Goal: Information Seeking & Learning: Learn about a topic

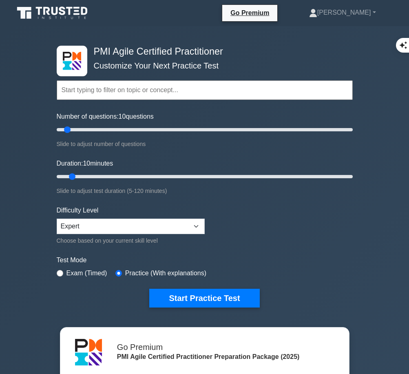
scroll to position [1781, 0]
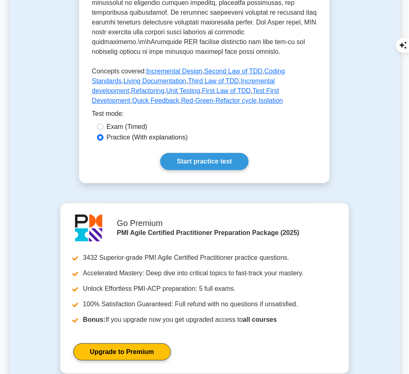
scroll to position [437, 0]
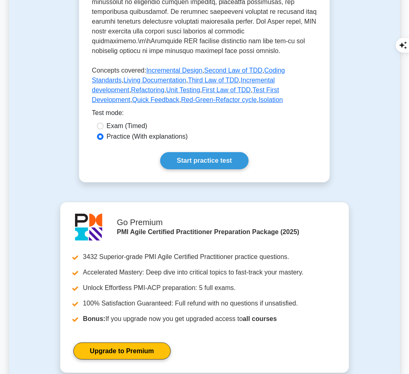
click at [224, 152] on link "Start practice test" at bounding box center [204, 160] width 88 height 17
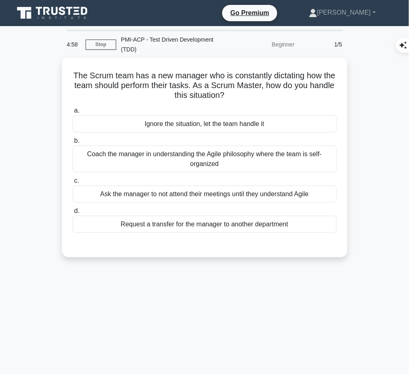
drag, startPoint x: 75, startPoint y: 69, endPoint x: 255, endPoint y: 91, distance: 181.5
click at [255, 91] on h5 "The Scrum team has a new manager who is constantly dictating how the team shoul…" at bounding box center [205, 86] width 266 height 30
copy h5 "The Scrum team has a new manager who is constantly dictating how the team shoul…"
click at [333, 156] on div "Coach the manager in understanding the Agile philosophy where the team is self-…" at bounding box center [205, 159] width 264 height 27
click at [73, 144] on input "b. Coach the manager in understanding the Agile philosophy where the team is se…" at bounding box center [73, 140] width 0 height 5
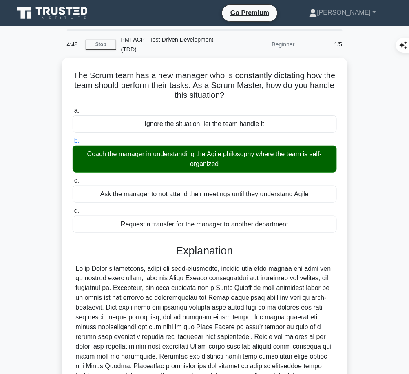
scroll to position [80, 0]
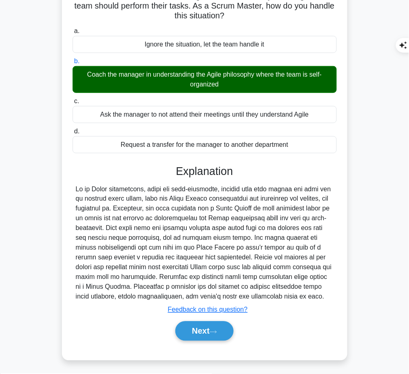
click at [217, 330] on icon at bounding box center [213, 332] width 7 height 4
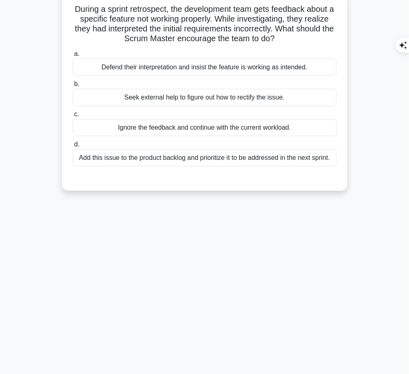
scroll to position [0, 0]
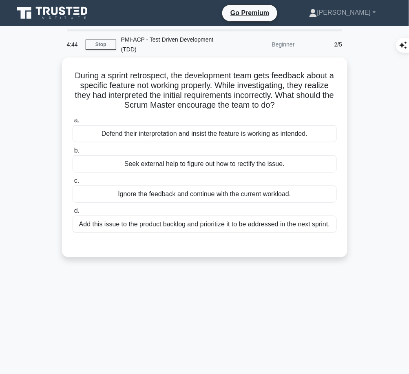
drag, startPoint x: 72, startPoint y: 71, endPoint x: 290, endPoint y: 102, distance: 220.0
click at [290, 102] on h5 "During a sprint retrospect, the development team gets feedback about a specific…" at bounding box center [205, 91] width 266 height 40
copy h5 "During a sprint retrospect, the development team gets feedback about a specific…"
click at [236, 222] on div "Add this issue to the product backlog and prioritize it to be addressed in the …" at bounding box center [205, 224] width 264 height 17
click at [73, 214] on input "d. Add this issue to the product backlog and prioritize it to be addressed in t…" at bounding box center [73, 210] width 0 height 5
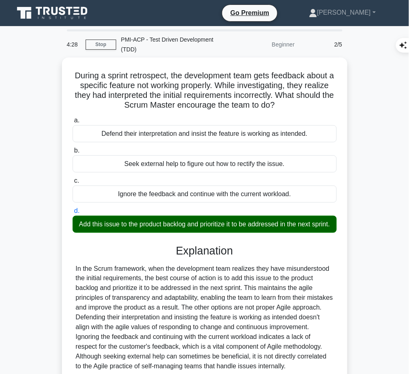
scroll to position [89, 0]
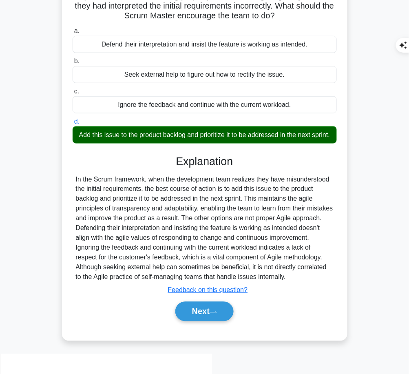
click at [209, 321] on button "Next" at bounding box center [204, 312] width 58 height 20
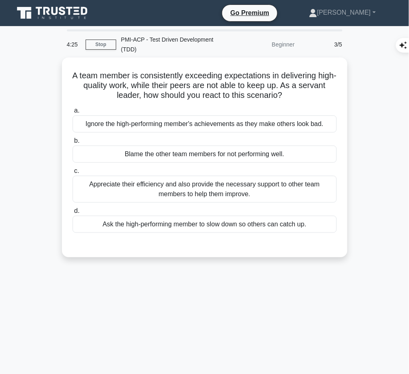
scroll to position [2, 0]
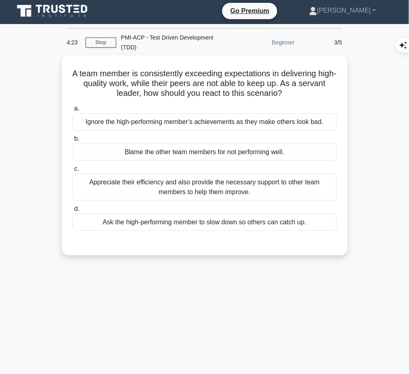
drag, startPoint x: 77, startPoint y: 70, endPoint x: 314, endPoint y: 88, distance: 238.4
click at [314, 88] on h5 "A team member is consistently exceeding expectations in delivering high-quality…" at bounding box center [205, 83] width 266 height 30
copy h5 "A team member is consistently exceeding expectations in delivering high-quality…"
click at [285, 189] on div "Appreciate their efficiency and also provide the necessary support to other tea…" at bounding box center [205, 187] width 264 height 27
click at [73, 172] on input "c. Appreciate their efficiency and also provide the necessary support to other …" at bounding box center [73, 168] width 0 height 5
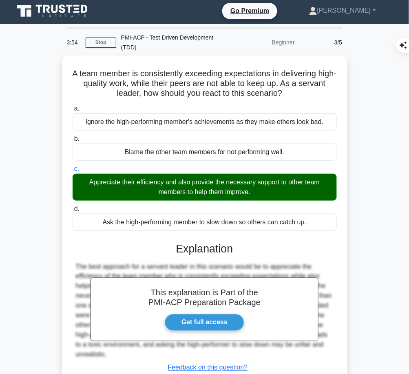
click at [186, 251] on h3 "Explanation" at bounding box center [204, 248] width 254 height 13
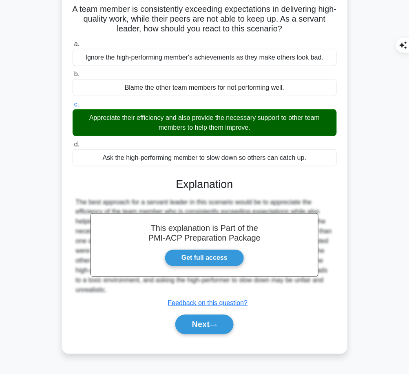
drag, startPoint x: 172, startPoint y: 180, endPoint x: 119, endPoint y: 287, distance: 118.7
click at [119, 287] on div "This explanation is Part of the PMI-ACP Preparation Package Get full access Exp…" at bounding box center [205, 253] width 264 height 170
copy div "Explanation The best approach for a servant leader in this scenario would be to…"
click at [209, 320] on button "Next" at bounding box center [204, 325] width 58 height 20
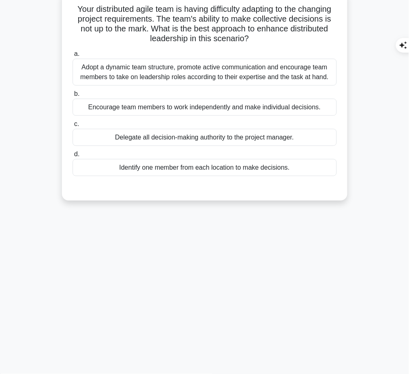
scroll to position [0, 0]
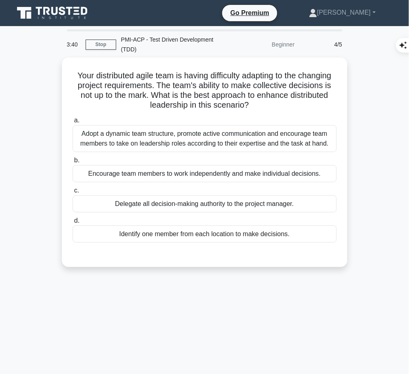
drag, startPoint x: 88, startPoint y: 72, endPoint x: 278, endPoint y: 105, distance: 192.4
click at [278, 105] on h5 "Your distributed agile team is having difficulty adapting to the changing proje…" at bounding box center [205, 91] width 266 height 40
copy h5 "Your distributed agile team is having difficulty adapting to the changing proje…"
click at [281, 139] on div "Adopt a dynamic team structure, promote active communication and encourage team…" at bounding box center [205, 138] width 264 height 27
click at [73, 123] on input "a. Adopt a dynamic team structure, promote active communication and encourage t…" at bounding box center [73, 120] width 0 height 5
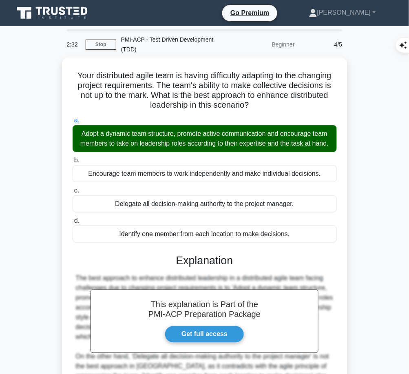
click at [159, 265] on h3 "Explanation" at bounding box center [204, 260] width 254 height 13
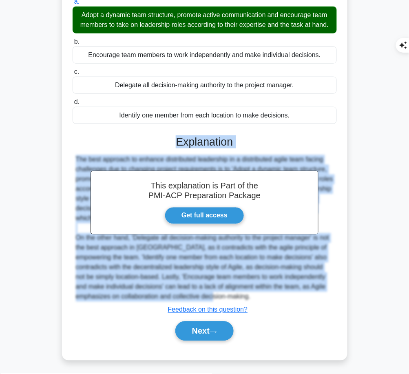
drag, startPoint x: 177, startPoint y: 141, endPoint x: 225, endPoint y: 292, distance: 158.3
click at [225, 292] on div "This explanation is Part of the PMI-ACP Preparation Package Get full access Exp…" at bounding box center [205, 235] width 264 height 219
copy div "Explanation The best approach to enhance distributed leadership in a distribute…"
click at [203, 323] on button "Next" at bounding box center [204, 331] width 58 height 20
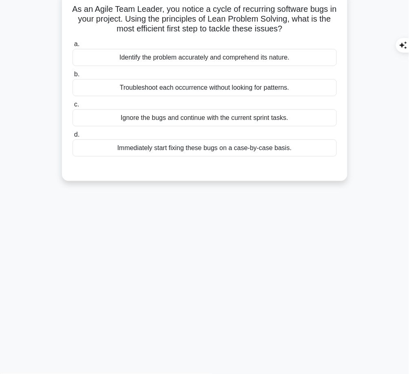
scroll to position [0, 0]
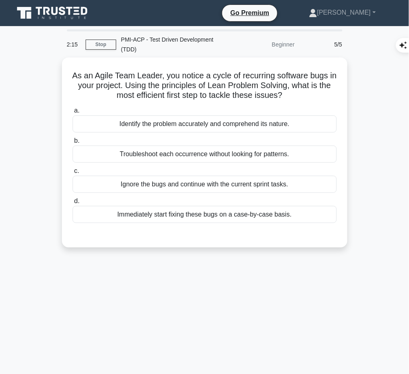
drag, startPoint x: 72, startPoint y: 70, endPoint x: 296, endPoint y: 93, distance: 225.5
click at [296, 93] on h5 "As an Agile Team Leader, you notice a cycle of recurring software bugs in your …" at bounding box center [205, 86] width 266 height 30
copy h5 "As an Agile Team Leader, you notice a cycle of recurring software bugs in your …"
click at [303, 126] on div "Identify the problem accurately and comprehend its nature." at bounding box center [205, 123] width 264 height 17
click at [73, 113] on input "a. Identify the problem accurately and comprehend its nature." at bounding box center [73, 110] width 0 height 5
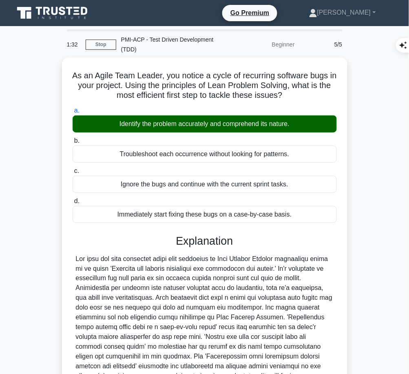
click at [212, 272] on div at bounding box center [205, 317] width 258 height 127
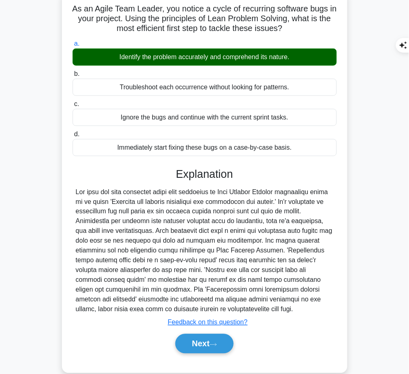
drag, startPoint x: 174, startPoint y: 172, endPoint x: 197, endPoint y: 309, distance: 139.7
click at [197, 309] on div "Explanation Submit feedback Feedback on this question? Next" at bounding box center [205, 262] width 264 height 189
copy div "Explanation The best and most efficient first step according to Lean Problem So…"
click at [216, 342] on icon at bounding box center [213, 344] width 7 height 4
click at [198, 338] on button "Next" at bounding box center [204, 344] width 58 height 20
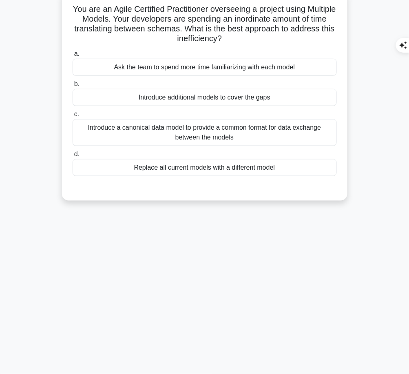
scroll to position [0, 0]
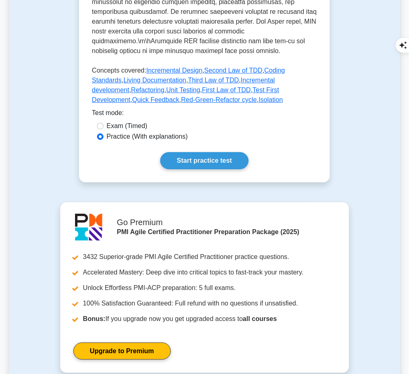
click at [216, 152] on link "Start practice test" at bounding box center [204, 160] width 88 height 17
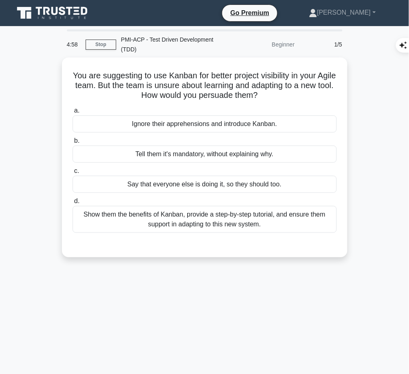
click at [282, 97] on h5 "You are suggesting to use Kanban for better project visibility in your Agile te…" at bounding box center [205, 86] width 266 height 30
copy h5 "You are suggesting to use Kanban for better project visibility in your Agile te…"
click at [246, 225] on div "Show them the benefits of Kanban, provide a step-by-step tutorial, and ensure t…" at bounding box center [205, 219] width 264 height 27
click at [73, 204] on input "d. Show them the benefits of Kanban, provide a step-by-step tutorial, and ensur…" at bounding box center [73, 201] width 0 height 5
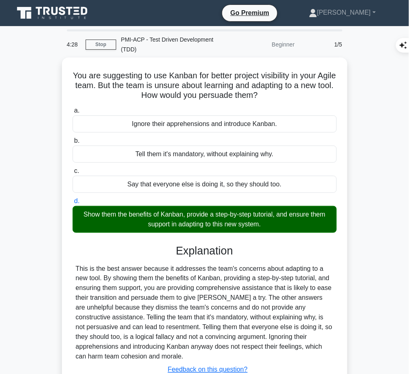
click at [172, 265] on div "This is the best answer because it addresses the team's concerns about adapting…" at bounding box center [205, 313] width 258 height 98
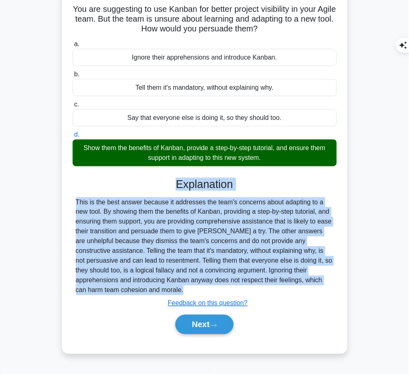
drag, startPoint x: 175, startPoint y: 178, endPoint x: 148, endPoint y: 295, distance: 120.2
click at [148, 295] on div "Explanation This is the best answer because it addresses the team's concerns ab…" at bounding box center [205, 258] width 264 height 160
copy div "Explanation This is the best answer because it addresses the team's concerns ab…"
click at [210, 321] on button "Next" at bounding box center [204, 325] width 58 height 20
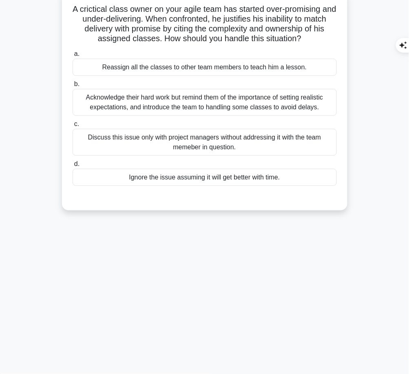
scroll to position [0, 0]
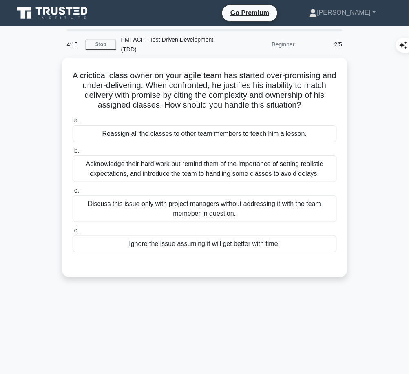
drag, startPoint x: 77, startPoint y: 71, endPoint x: 318, endPoint y: 100, distance: 242.7
click at [318, 100] on h5 "A crictical class owner on your agile team has started over-promising and under…" at bounding box center [205, 91] width 266 height 40
copy h5 "A crictical class owner on your agile team has started over-promising and under…"
click at [303, 164] on div "Acknowledge their hard work but remind them of the importance of setting realis…" at bounding box center [205, 168] width 264 height 27
click at [73, 153] on input "b. Acknowledge their hard work but remind them of the importance of setting rea…" at bounding box center [73, 150] width 0 height 5
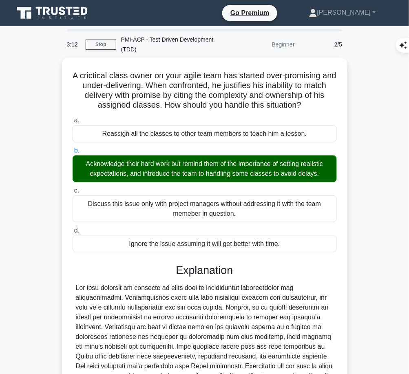
click at [217, 315] on div at bounding box center [205, 351] width 258 height 137
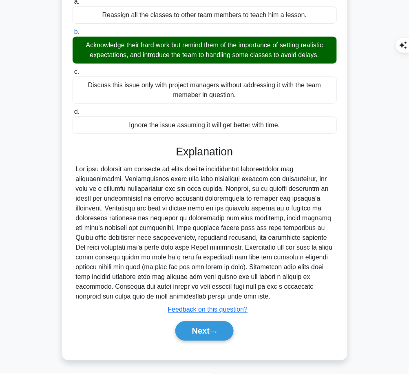
drag, startPoint x: 174, startPoint y: 150, endPoint x: 269, endPoint y: 296, distance: 174.5
click at [269, 296] on div "Explanation Submit feedback Feedback on this question? Next" at bounding box center [205, 244] width 264 height 199
copy div "Explanation The best approach in managing an agile team is prioritizing collabo…"
click at [201, 334] on button "Next" at bounding box center [204, 331] width 58 height 20
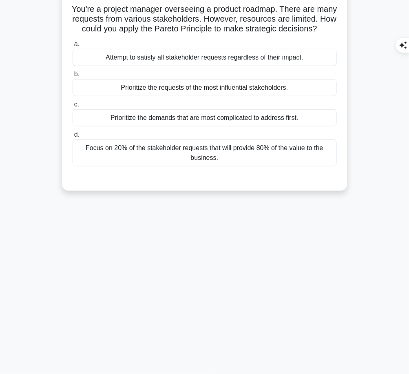
scroll to position [0, 0]
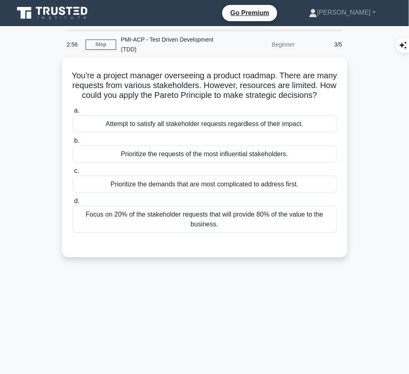
drag, startPoint x: 80, startPoint y: 71, endPoint x: 227, endPoint y: 107, distance: 152.0
click at [227, 101] on h5 "You're a project manager overseeing a product roadmap. There are many requests …" at bounding box center [205, 86] width 266 height 30
copy h5 "You're a project manager overseeing a product roadmap. There are many requests …"
click at [219, 226] on div "Focus on 20% of the stakeholder requests that will provide 80% of the value to …" at bounding box center [205, 219] width 264 height 27
click at [73, 204] on input "d. Focus on 20% of the stakeholder requests that will provide 80% of the value …" at bounding box center [73, 201] width 0 height 5
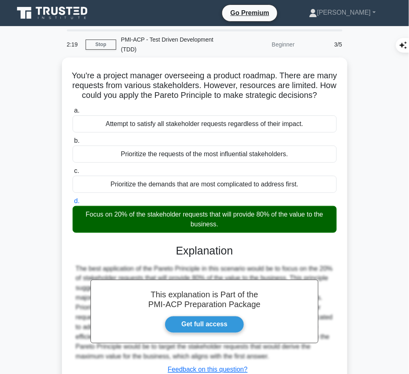
click at [189, 257] on h3 "Explanation" at bounding box center [204, 250] width 254 height 13
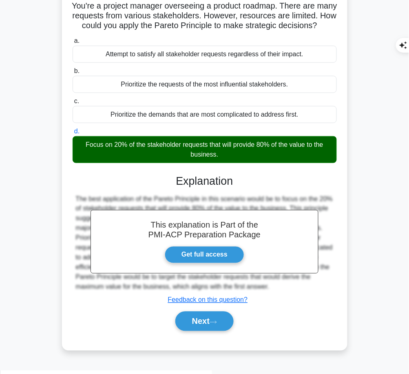
drag, startPoint x: 177, startPoint y: 186, endPoint x: 304, endPoint y: 298, distance: 170.1
click at [304, 298] on div "This explanation is Part of the PMI-ACP Preparation Package Get full access Exp…" at bounding box center [205, 250] width 264 height 170
copy div "Explanation The best application of the Pareto Principle in this scenario would…"
click at [208, 322] on button "Next" at bounding box center [204, 321] width 58 height 20
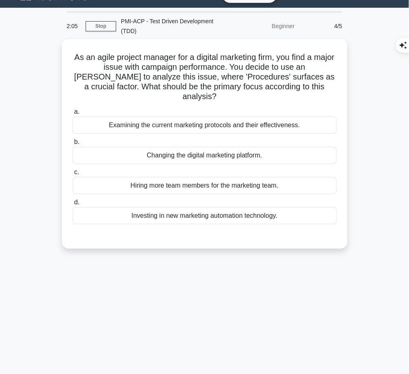
scroll to position [0, 0]
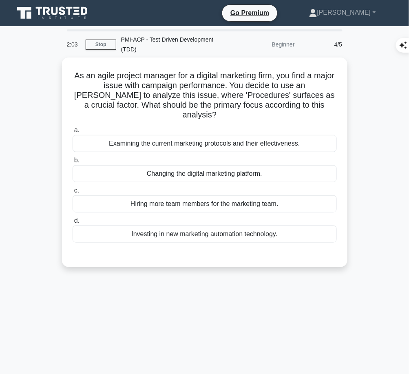
drag, startPoint x: 80, startPoint y: 74, endPoint x: 331, endPoint y: 101, distance: 252.2
click at [331, 101] on h5 "As an agile project manager for a digital marketing firm, you find a major issu…" at bounding box center [205, 96] width 266 height 50
copy h5 "As an agile project manager for a digital marketing firm, you find a major issu…"
click at [318, 135] on div "Examining the current marketing protocols and their effectiveness." at bounding box center [205, 143] width 264 height 17
click at [73, 133] on input "a. Examining the current marketing protocols and their effectiveness." at bounding box center [73, 130] width 0 height 5
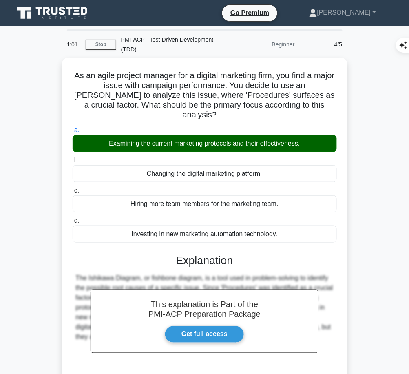
click at [195, 256] on div "This explanation is Part of the PMI-ACP Preparation Package Get full access Exp…" at bounding box center [205, 329] width 264 height 170
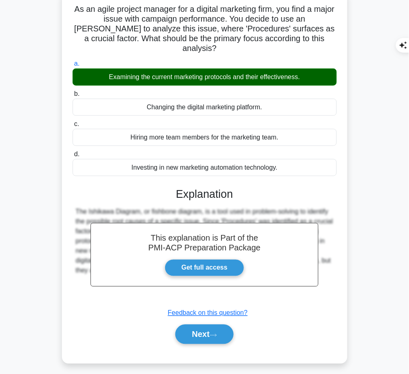
scroll to position [66, 0]
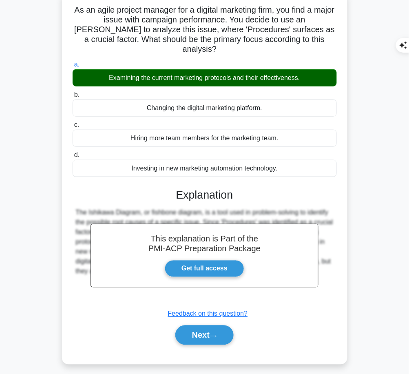
drag, startPoint x: 177, startPoint y: 181, endPoint x: 325, endPoint y: 266, distance: 170.2
click at [325, 266] on div "This explanation is Part of the PMI-ACP Preparation Package Get full access Exp…" at bounding box center [205, 264] width 264 height 170
copy div "Explanation The Ishikawa Diagram, or fishbone diagram, is a tool used in proble…"
click at [208, 325] on button "Next" at bounding box center [204, 335] width 58 height 20
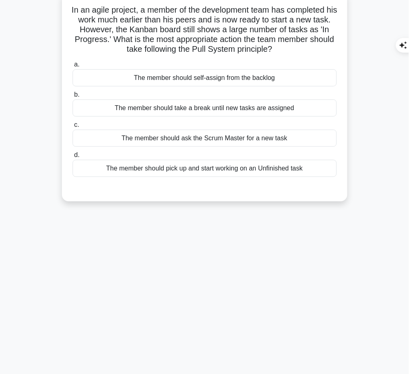
scroll to position [0, 0]
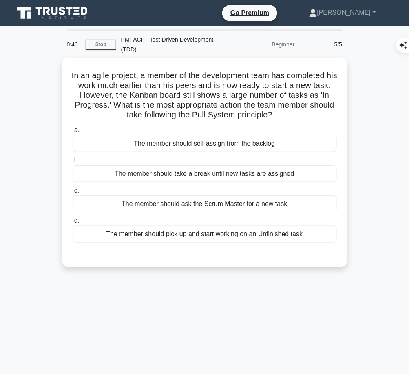
drag, startPoint x: 69, startPoint y: 68, endPoint x: 306, endPoint y: 114, distance: 241.0
click at [306, 114] on div "In an agile project, a member of the development team has completed his work mu…" at bounding box center [204, 162] width 279 height 203
copy h5 "In an agile project, a member of the development team has completed his work mu…"
click at [279, 234] on div "The member should pick up and start working on an Unfinished task" at bounding box center [205, 233] width 264 height 17
click at [73, 223] on input "d. The member should pick up and start working on an Unfinished task" at bounding box center [73, 220] width 0 height 5
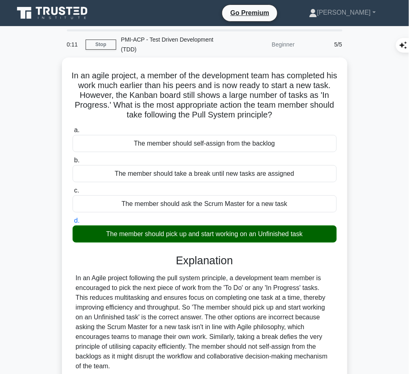
scroll to position [70, 0]
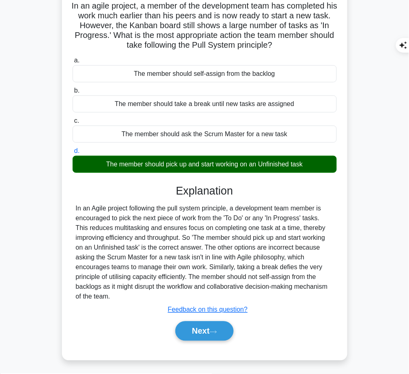
click at [201, 336] on button "Next" at bounding box center [204, 331] width 58 height 20
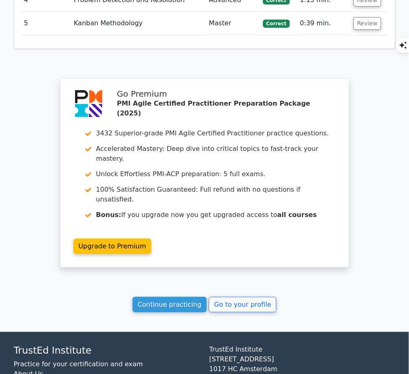
scroll to position [1060, 0]
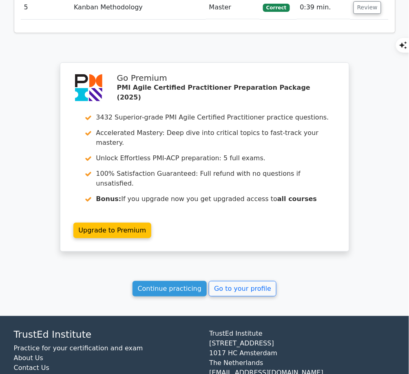
click at [184, 281] on link "Continue practicing" at bounding box center [170, 288] width 75 height 15
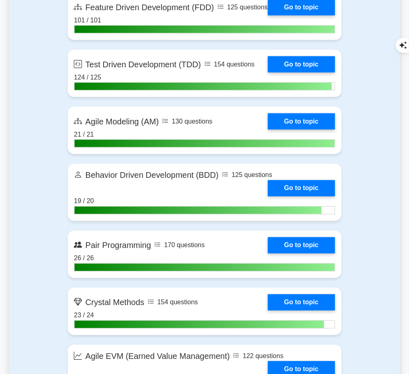
scroll to position [1793, 0]
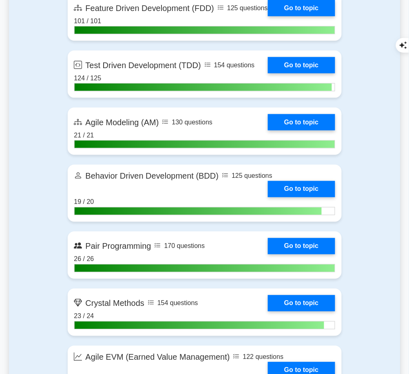
click at [303, 70] on link "Go to topic" at bounding box center [301, 65] width 67 height 16
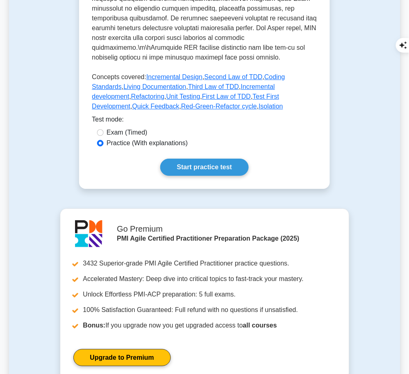
click at [238, 159] on link "Start practice test" at bounding box center [204, 167] width 88 height 17
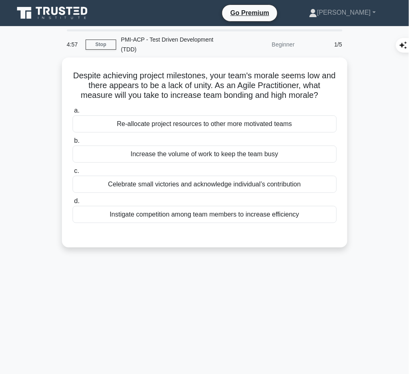
drag, startPoint x: 76, startPoint y: 73, endPoint x: 322, endPoint y: 98, distance: 246.7
click at [322, 98] on h5 "Despite achieving project milestones, your team's morale seems low and there ap…" at bounding box center [205, 86] width 266 height 30
copy h5 "Despite achieving project milestones, your team's morale seems low and there ap…"
click at [294, 176] on div "Celebrate small victories and acknowledge individual’s contribution" at bounding box center [205, 184] width 264 height 17
click at [73, 174] on input "c. Celebrate small victories and acknowledge individual’s contribution" at bounding box center [73, 170] width 0 height 5
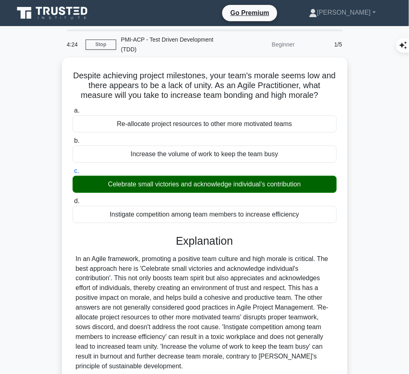
click at [236, 257] on div "In an Agile framework, promoting a positive team culture and high morale is cri…" at bounding box center [205, 312] width 258 height 117
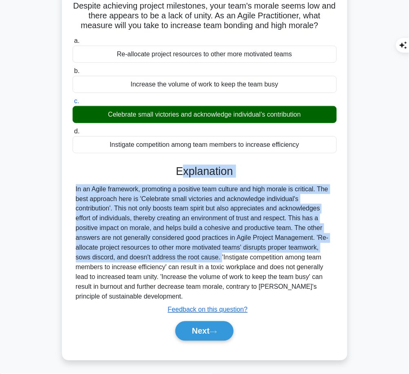
drag, startPoint x: 178, startPoint y: 168, endPoint x: 172, endPoint y: 254, distance: 86.6
click at [172, 254] on div "Explanation Submit feedback Feedback on this question? Next" at bounding box center [205, 254] width 264 height 179
click at [157, 222] on div "In an Agile framework, promoting a positive team culture and high morale is cri…" at bounding box center [205, 242] width 258 height 117
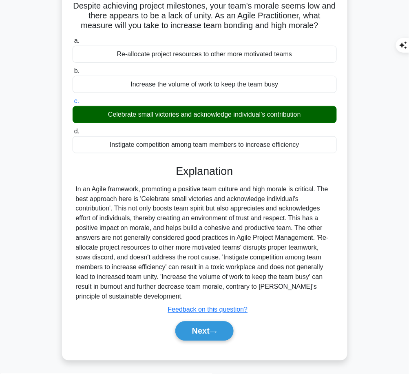
drag, startPoint x: 174, startPoint y: 168, endPoint x: 158, endPoint y: 298, distance: 131.1
click at [158, 298] on div "Explanation Submit feedback Feedback on this question? Next" at bounding box center [205, 254] width 264 height 179
copy div "Explanation In an Agile framework, promoting a positive team culture and high m…"
click at [204, 325] on button "Next" at bounding box center [204, 331] width 58 height 20
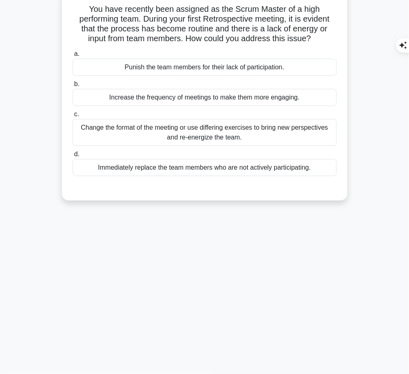
scroll to position [0, 0]
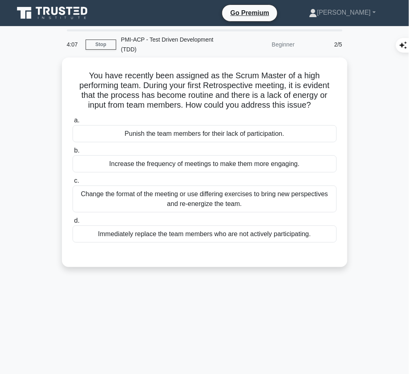
drag, startPoint x: 77, startPoint y: 72, endPoint x: 317, endPoint y: 103, distance: 241.3
click at [317, 103] on h5 "You have recently been assigned as the Scrum Master of a high performing team. …" at bounding box center [205, 91] width 266 height 40
copy h5 "You have recently been assigned as the Scrum Master of a high performing team. …"
click at [256, 199] on div "Change the format of the meeting or use differing exercises to bring new perspe…" at bounding box center [205, 199] width 264 height 27
click at [73, 183] on input "c. Change the format of the meeting or use differing exercises to bring new per…" at bounding box center [73, 180] width 0 height 5
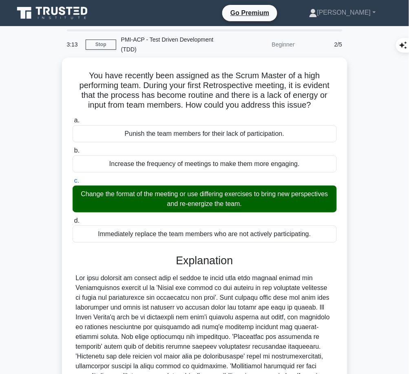
click at [220, 274] on div at bounding box center [205, 337] width 258 height 127
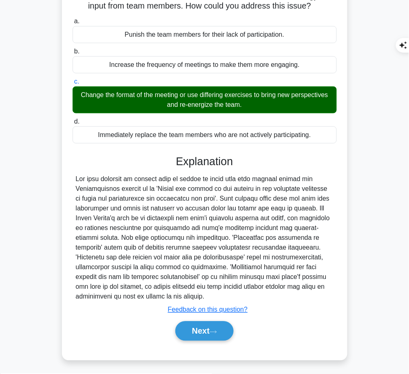
drag, startPoint x: 173, startPoint y: 159, endPoint x: 213, endPoint y: 295, distance: 141.5
click at [213, 295] on div "Explanation Submit feedback Feedback on this question? Next" at bounding box center [205, 249] width 264 height 189
copy div "Explanation The best approach to address lack of energy or input from team memb…"
click at [213, 330] on icon at bounding box center [213, 332] width 7 height 4
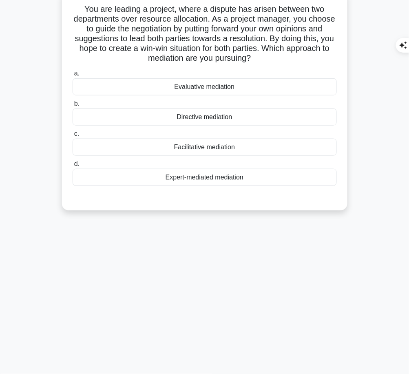
scroll to position [0, 0]
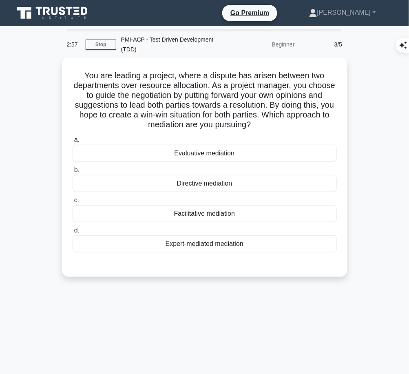
drag, startPoint x: 79, startPoint y: 74, endPoint x: 282, endPoint y: 124, distance: 209.5
click at [282, 124] on h5 "You are leading a project, where a dispute has arisen between two departments o…" at bounding box center [205, 101] width 266 height 60
copy h5 "You are leading a project, where a dispute has arisen between two departments o…"
click at [268, 178] on div "Directive mediation" at bounding box center [205, 183] width 264 height 17
click at [73, 173] on input "b. Directive mediation" at bounding box center [73, 170] width 0 height 5
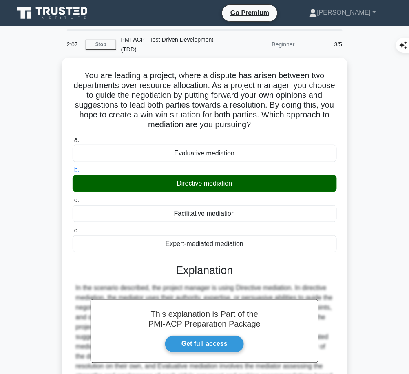
click at [179, 269] on h3 "Explanation" at bounding box center [204, 270] width 254 height 13
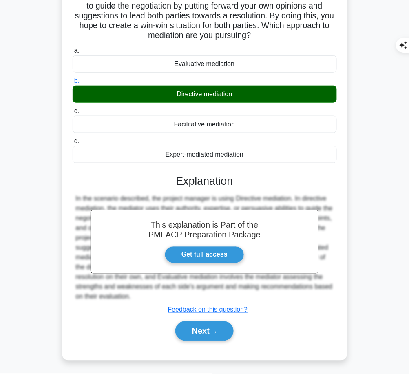
drag, startPoint x: 175, startPoint y: 179, endPoint x: 151, endPoint y: 293, distance: 116.3
click at [151, 293] on div "This explanation is Part of the PMI-ACP Preparation Package Get full access Exp…" at bounding box center [205, 254] width 264 height 179
copy div "Explanation In the scenario described, the project manager is using Directive m…"
click at [208, 330] on button "Next" at bounding box center [204, 331] width 58 height 20
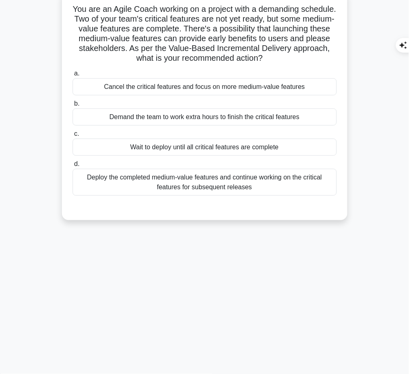
scroll to position [0, 0]
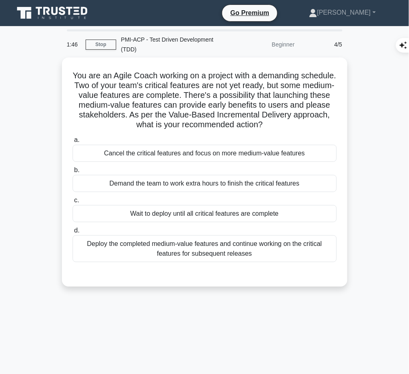
drag, startPoint x: 86, startPoint y: 71, endPoint x: 307, endPoint y: 124, distance: 227.2
click at [307, 124] on h5 "You are an Agile Coach working on a project with a demanding schedule. Two of y…" at bounding box center [205, 101] width 266 height 60
copy h5 "You are an Agile Coach working on a project with a demanding schedule. Two of y…"
click at [316, 255] on div "Deploy the completed medium-value features and continue working on the critical…" at bounding box center [205, 248] width 264 height 27
click at [73, 233] on input "d. Deploy the completed medium-value features and continue working on the criti…" at bounding box center [73, 230] width 0 height 5
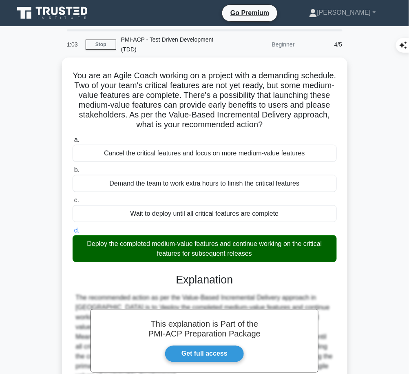
click at [205, 283] on h3 "Explanation" at bounding box center [204, 280] width 254 height 13
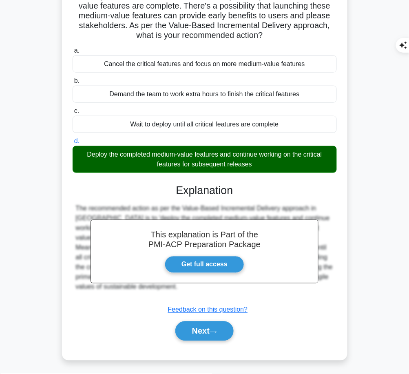
drag, startPoint x: 173, startPoint y: 186, endPoint x: 157, endPoint y: 290, distance: 105.2
click at [157, 290] on div "This explanation is Part of the PMI-ACP Preparation Package Get full access Exp…" at bounding box center [205, 259] width 264 height 170
copy div "Explanation The recommended action as per the Value-Based Incremental Delivery …"
click at [189, 327] on button "Next" at bounding box center [204, 331] width 58 height 20
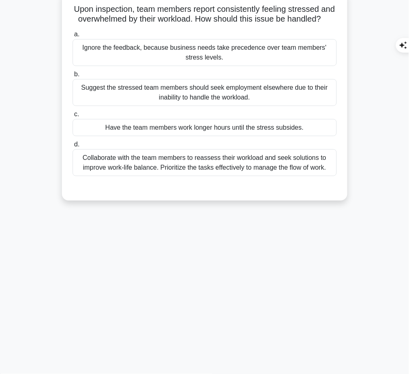
scroll to position [0, 0]
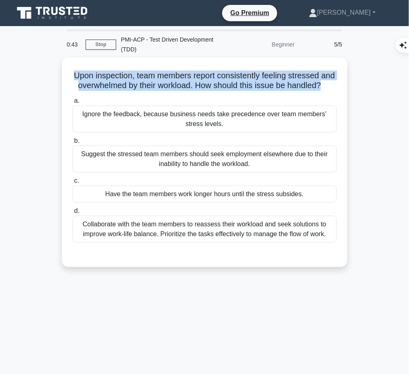
drag, startPoint x: 79, startPoint y: 75, endPoint x: 345, endPoint y: 87, distance: 266.1
click at [345, 87] on div "Upon inspection, team members report consistently feeling stressed and overwhel…" at bounding box center [204, 162] width 285 height 210
copy h5 "Upon inspection, team members report consistently feeling stressed and overwhel…"
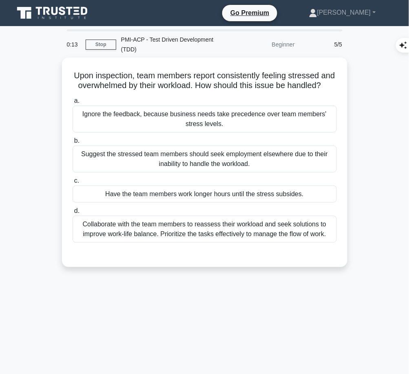
click at [226, 233] on div "Collaborate with the team members to reassess their workload and seek solutions…" at bounding box center [205, 229] width 264 height 27
click at [73, 214] on input "d. Collaborate with the team members to reassess their workload and seek soluti…" at bounding box center [73, 210] width 0 height 5
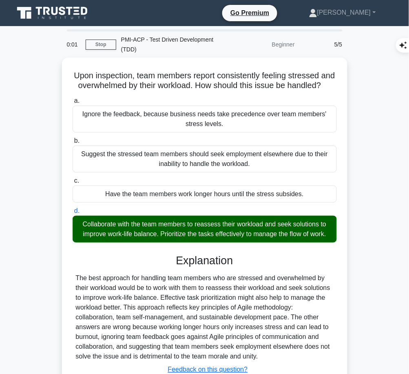
click at [155, 303] on div "The best approach for handling team members who are stressed and overwhelmed by…" at bounding box center [205, 318] width 258 height 88
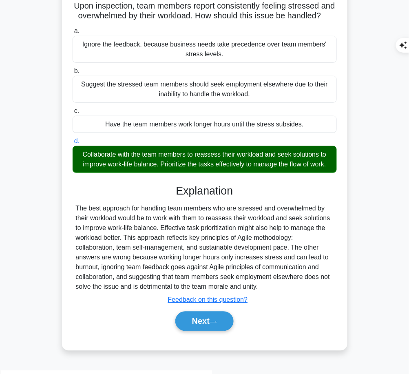
scroll to position [69, 0]
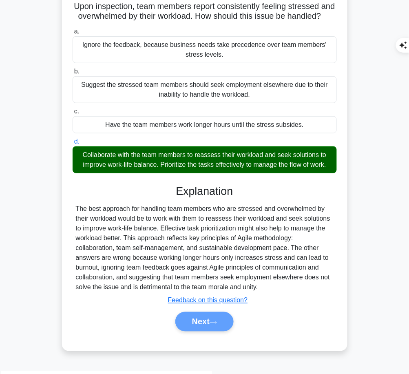
drag, startPoint x: 175, startPoint y: 197, endPoint x: 282, endPoint y: 294, distance: 144.0
click at [282, 294] on div "Explanation The best approach for handling team members who are stressed and ov…" at bounding box center [205, 260] width 264 height 150
copy div "Explanation The best approach for handling team members who are stressed and ov…"
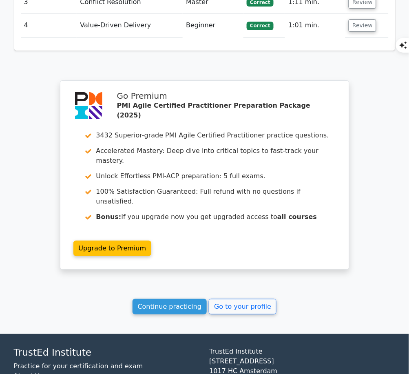
scroll to position [1045, 0]
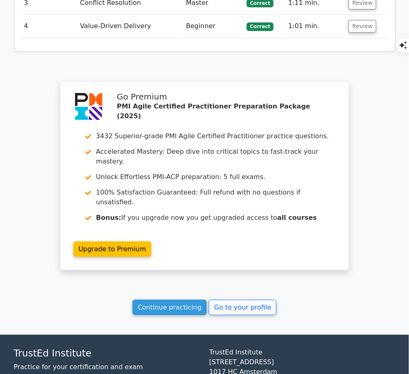
click at [168, 300] on link "Continue practicing" at bounding box center [170, 307] width 75 height 15
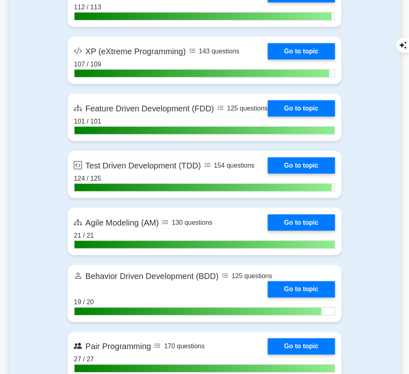
scroll to position [1692, 0]
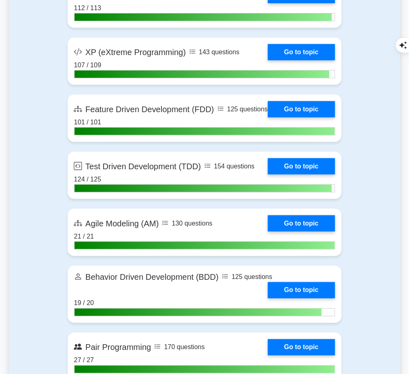
click at [297, 169] on link "Go to topic" at bounding box center [301, 166] width 67 height 16
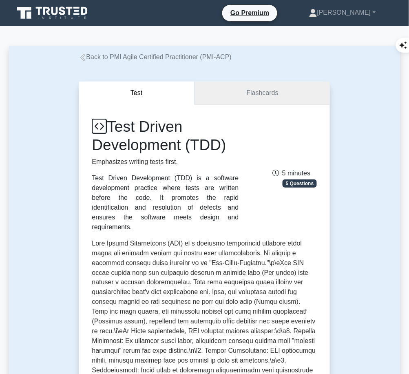
click at [269, 91] on link "Flashcards" at bounding box center [261, 93] width 135 height 23
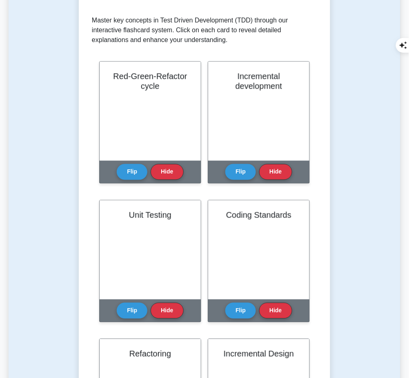
scroll to position [156, 0]
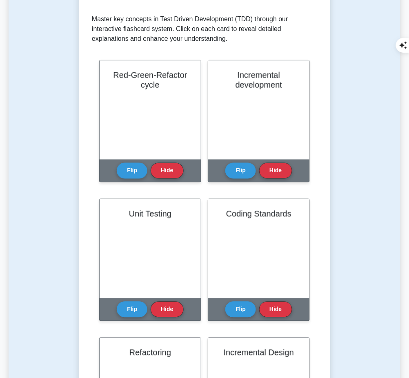
click at [125, 163] on button "Flip" at bounding box center [132, 171] width 31 height 16
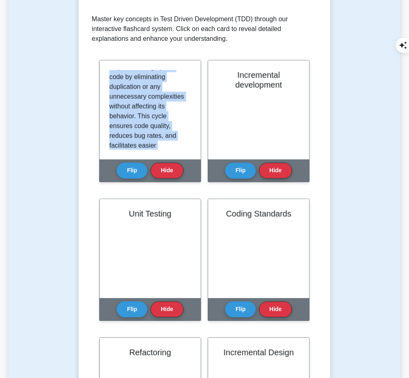
scroll to position [201, 0]
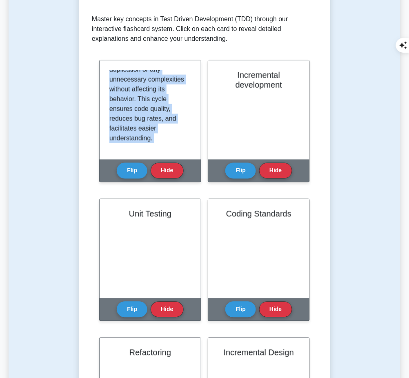
drag, startPoint x: 109, startPoint y: 69, endPoint x: 177, endPoint y: 155, distance: 109.6
click at [177, 155] on div "Red-Green-Refactor cycle Flip Hide" at bounding box center [150, 121] width 102 height 122
copy p "The Red-Green-Refactor cycle is a fundamental concept of Test Driven Developmen…"
click at [240, 163] on button "Flip" at bounding box center [240, 171] width 31 height 16
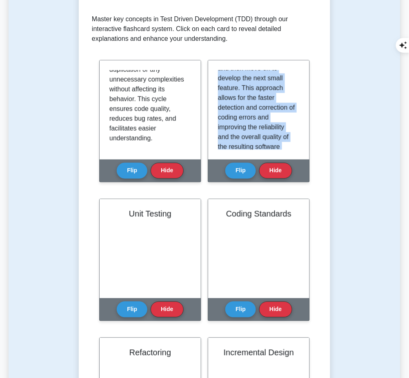
scroll to position [142, 0]
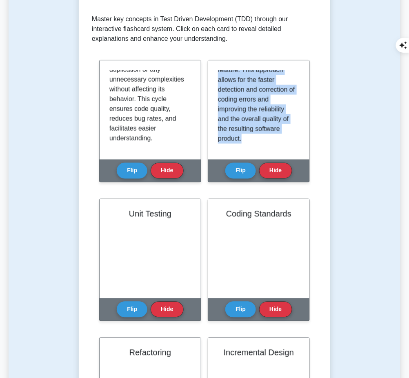
drag, startPoint x: 217, startPoint y: 71, endPoint x: 271, endPoint y: 144, distance: 90.1
click at [271, 144] on div "In TDD, incremental development is an approach where the software is developed …" at bounding box center [259, 110] width 82 height 80
copy p "In TDD, incremental development is an approach where the software is developed …"
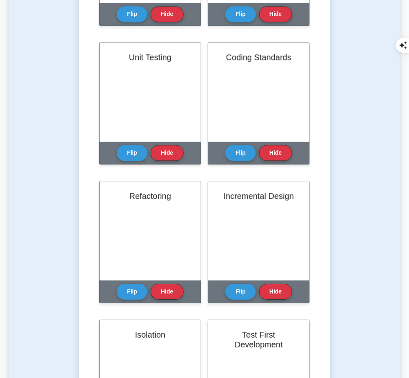
scroll to position [331, 0]
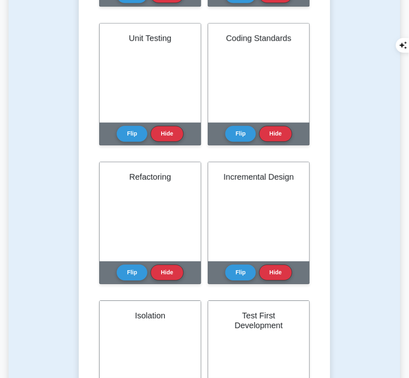
click at [131, 132] on button "Flip" at bounding box center [132, 134] width 31 height 16
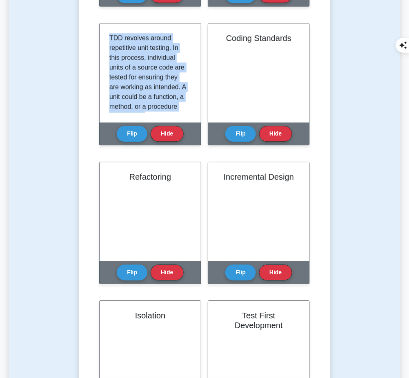
scroll to position [103, 0]
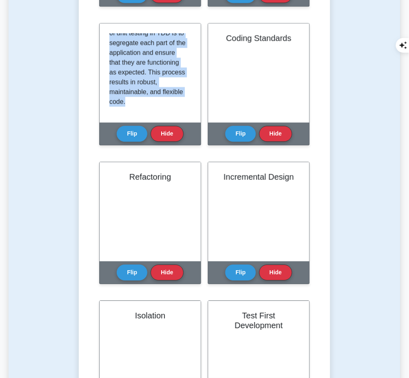
drag, startPoint x: 109, startPoint y: 33, endPoint x: 184, endPoint y: 110, distance: 107.5
click at [184, 110] on div "TDD revolves around repetitive unit testing. In this process, individual units …" at bounding box center [149, 72] width 101 height 99
copy p "TDD revolves around repetitive unit testing. In this process, individual units …"
click at [243, 130] on button "Flip" at bounding box center [240, 134] width 31 height 16
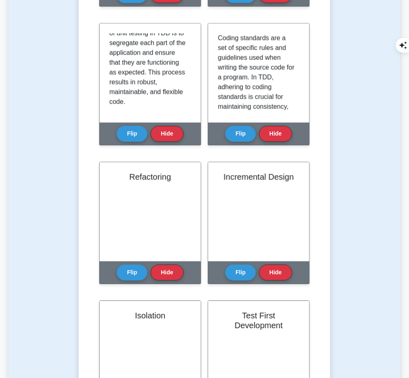
click at [220, 33] on p "Coding standards are a set of specific rules and guidelines used when writing t…" at bounding box center [257, 145] width 78 height 225
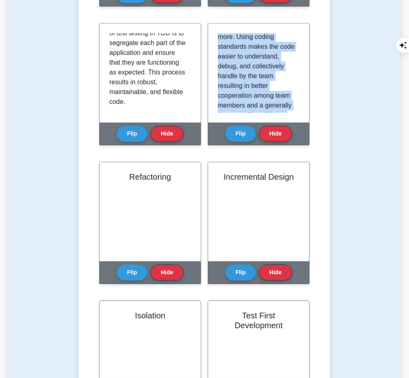
scroll to position [161, 0]
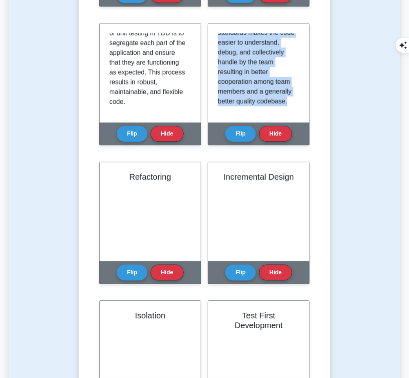
drag, startPoint x: 219, startPoint y: 33, endPoint x: 287, endPoint y: 111, distance: 103.7
click at [287, 111] on div "Coding standards are a set of specific rules and guidelines used when writing t…" at bounding box center [258, 72] width 101 height 99
copy p "Coding standards are a set of specific rules and guidelines used when writing t…"
click at [138, 265] on button "Flip" at bounding box center [132, 272] width 31 height 16
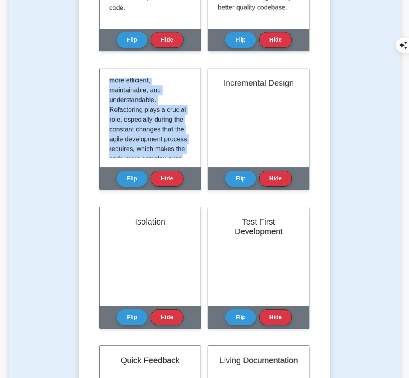
scroll to position [122, 0]
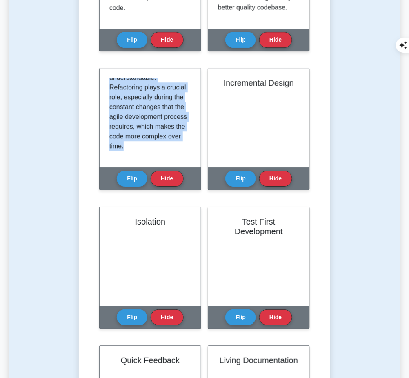
drag, startPoint x: 109, startPoint y: 78, endPoint x: 179, endPoint y: 155, distance: 104.2
click at [179, 155] on div "Refactoring is a disciplined approach for modifying the existing code structure…" at bounding box center [149, 117] width 101 height 99
copy p "Refactoring is a disciplined approach for modifying the existing code structure…"
click at [239, 173] on button "Flip" at bounding box center [240, 178] width 31 height 16
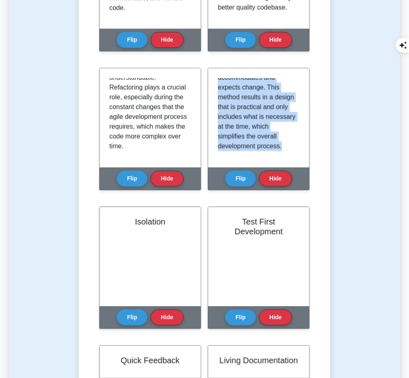
drag, startPoint x: 218, startPoint y: 78, endPoint x: 275, endPoint y: 155, distance: 95.6
click at [275, 155] on div "Incremental design in TDD refers to the practice of continuously improving the …" at bounding box center [258, 117] width 101 height 99
copy p "Incremental design in TDD refers to the practice of continuously improving the …"
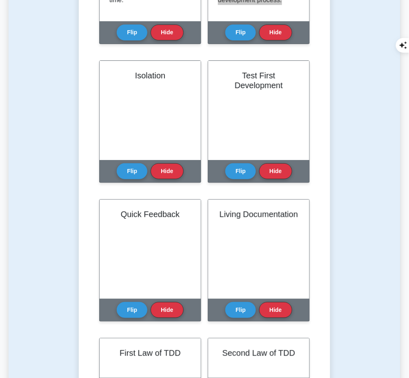
scroll to position [573, 0]
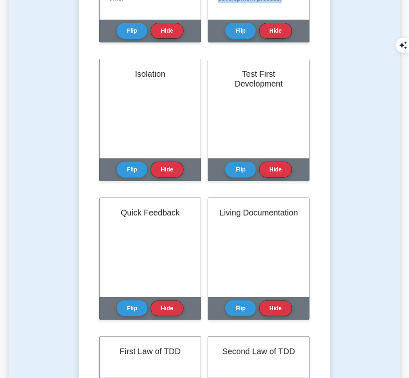
click at [129, 167] on button "Flip" at bounding box center [132, 169] width 31 height 16
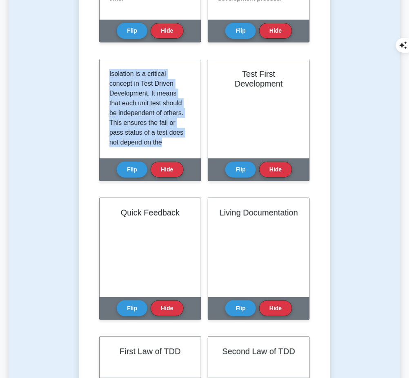
scroll to position [113, 0]
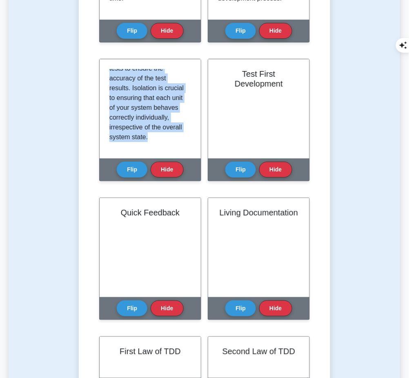
drag, startPoint x: 108, startPoint y: 67, endPoint x: 175, endPoint y: 150, distance: 106.3
click at [175, 150] on div "Isolation is a critical concept in Test Driven Development. It means that each …" at bounding box center [149, 108] width 101 height 99
copy p "Isolation is a critical concept in Test Driven Development. It means that each …"
click at [232, 163] on button "Flip" at bounding box center [240, 169] width 31 height 16
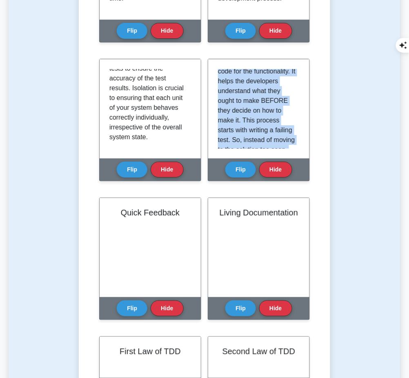
scroll to position [103, 0]
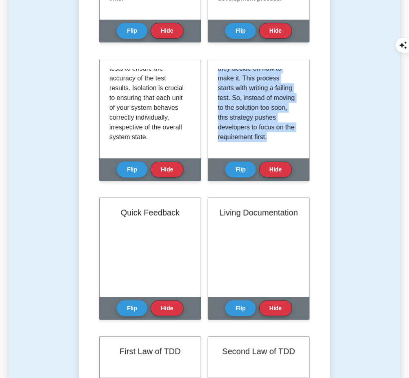
drag, startPoint x: 217, startPoint y: 69, endPoint x: 294, endPoint y: 150, distance: 112.2
click at [294, 150] on div "Test First Development is a key concept of Test Driven Development approach whe…" at bounding box center [258, 108] width 101 height 99
copy p "Test First Development is a key concept of Test Driven Development approach whe…"
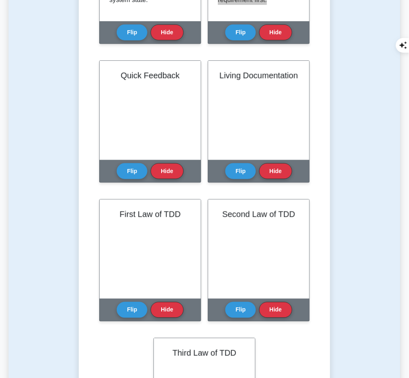
scroll to position [710, 0]
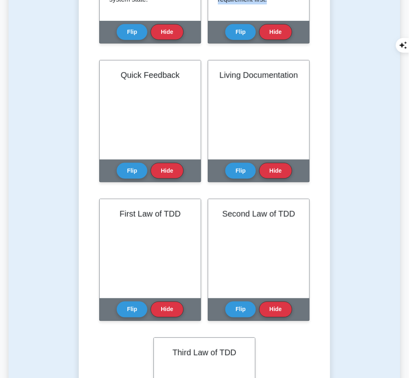
click at [132, 169] on button "Flip" at bounding box center [132, 171] width 31 height 16
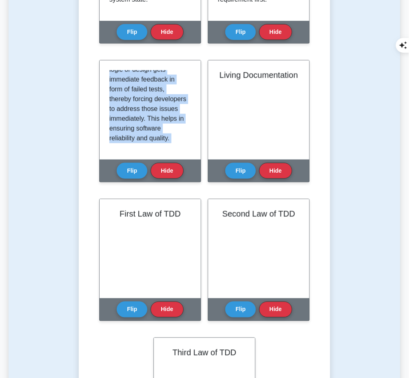
scroll to position [93, 0]
drag, startPoint x: 108, startPoint y: 68, endPoint x: 181, endPoint y: 159, distance: 116.0
click at [181, 159] on div "Quick Feedback TDD focus greatly on receiving quick feedback. Tests are written…" at bounding box center [150, 121] width 102 height 122
copy div "TDD focus greatly on receiving quick feedback. Tests are written for all possib…"
click at [243, 169] on button "Flip" at bounding box center [240, 171] width 31 height 16
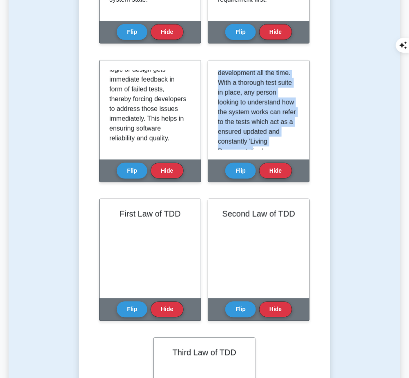
scroll to position [133, 0]
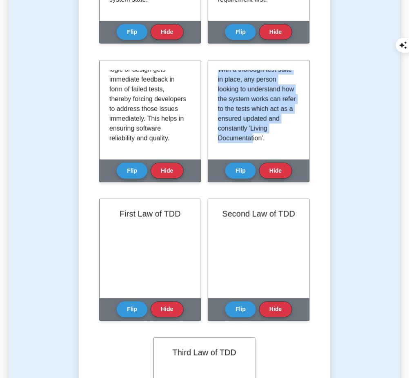
drag, startPoint x: 218, startPoint y: 71, endPoint x: 272, endPoint y: 144, distance: 90.8
click at [272, 144] on div "Living Documentation is an important concept of TDD. As the test cases in TDD a…" at bounding box center [259, 110] width 82 height 80
drag, startPoint x: 218, startPoint y: 72, endPoint x: 297, endPoint y: 146, distance: 108.2
click at [297, 146] on div "Living Documentation is an important concept of TDD. As the test cases in TDD a…" at bounding box center [258, 109] width 101 height 99
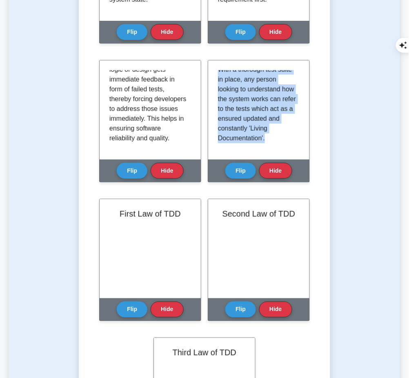
copy p "Living Documentation is an important concept of TDD. As the test cases in TDD a…"
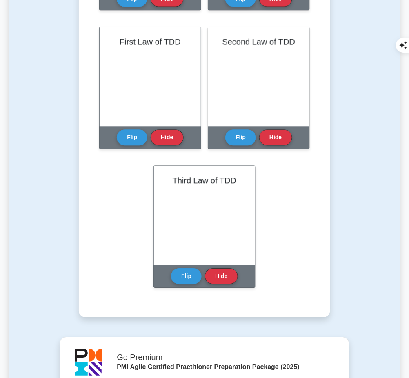
scroll to position [881, 0]
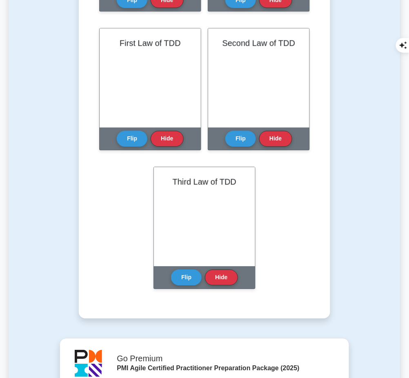
click at [130, 139] on button "Flip" at bounding box center [132, 139] width 31 height 16
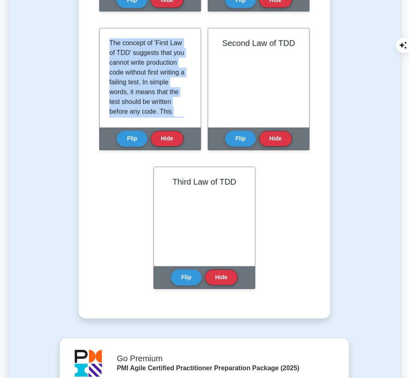
scroll to position [122, 0]
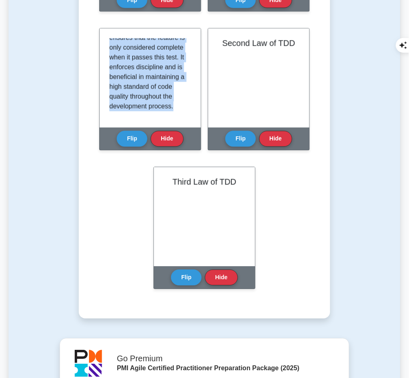
drag, startPoint x: 110, startPoint y: 37, endPoint x: 177, endPoint y: 109, distance: 98.7
click at [177, 109] on div "The concept of 'First Law of TDD' suggests that you cannot write production cod…" at bounding box center [150, 78] width 82 height 80
click at [249, 131] on button "Flip" at bounding box center [240, 139] width 31 height 16
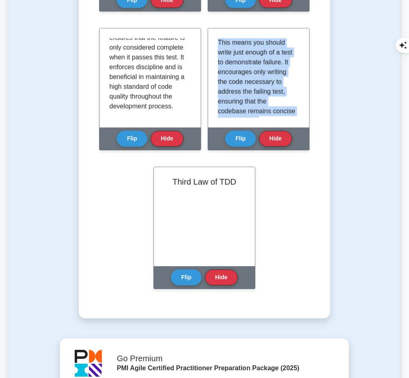
scroll to position [93, 0]
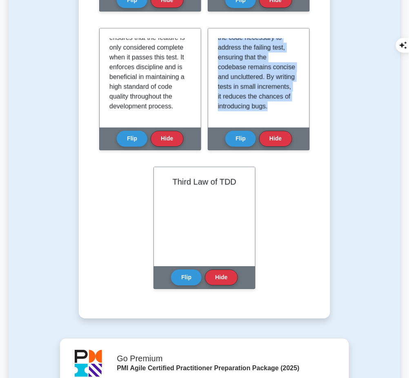
drag, startPoint x: 218, startPoint y: 36, endPoint x: 296, endPoint y: 113, distance: 109.6
click at [296, 113] on div "The Second Law of TDD states that you cannot write more of a unit test than is …" at bounding box center [259, 78] width 82 height 80
click at [188, 278] on button "Flip" at bounding box center [186, 277] width 31 height 16
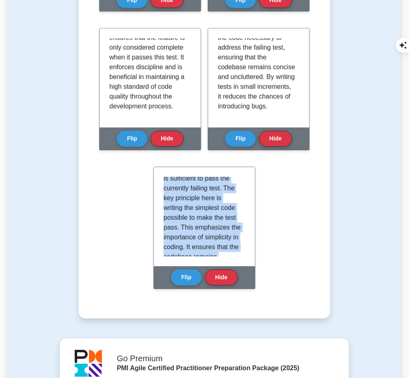
scroll to position [113, 0]
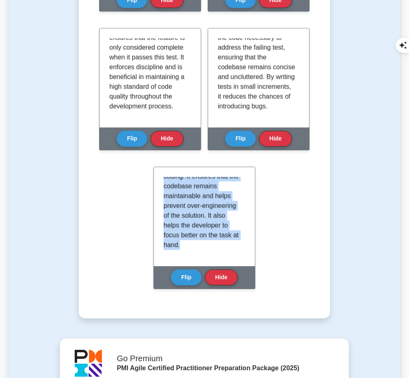
drag, startPoint x: 163, startPoint y: 175, endPoint x: 247, endPoint y: 260, distance: 119.1
click at [247, 260] on div "According to the Third Law of TDD, you cannot write more production code than i…" at bounding box center [204, 216] width 101 height 99
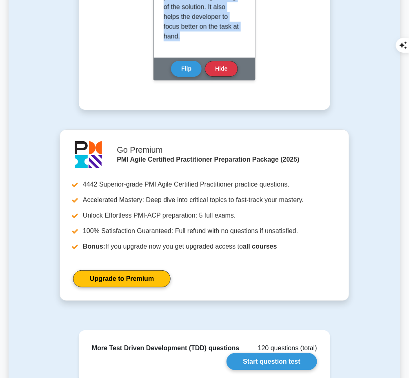
scroll to position [1091, 0]
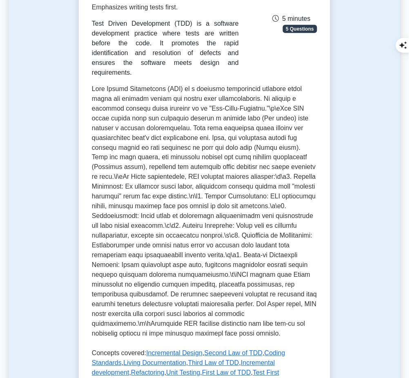
scroll to position [160, 0]
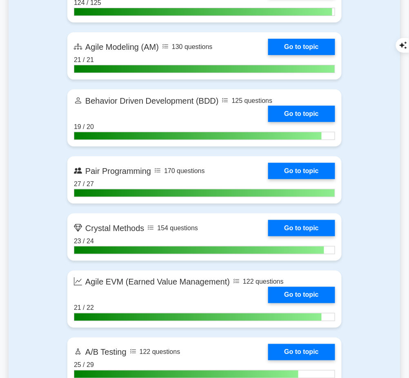
scroll to position [1869, 0]
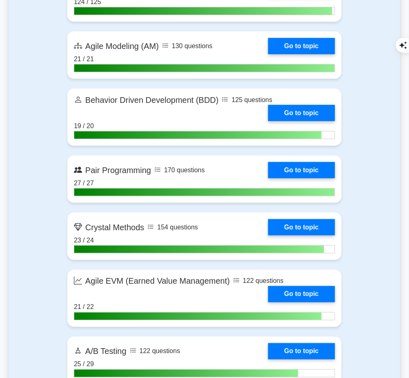
click at [323, 54] on link "Go to topic" at bounding box center [301, 46] width 67 height 16
